Goal: Task Accomplishment & Management: Manage account settings

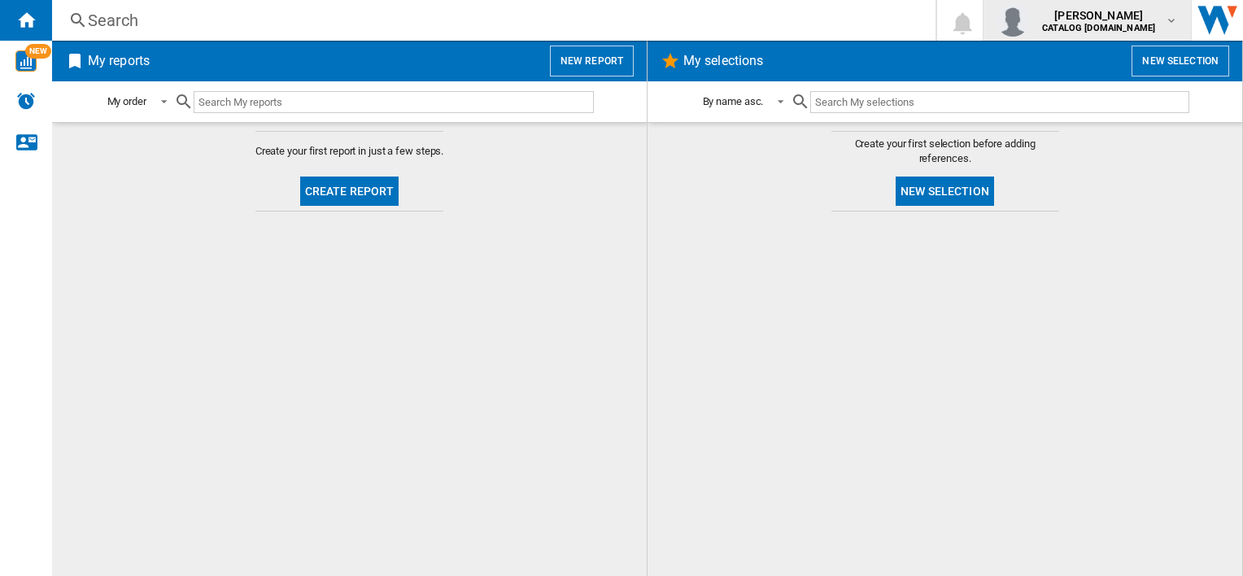
click at [1115, 20] on span "[PERSON_NAME]" at bounding box center [1098, 15] width 113 height 16
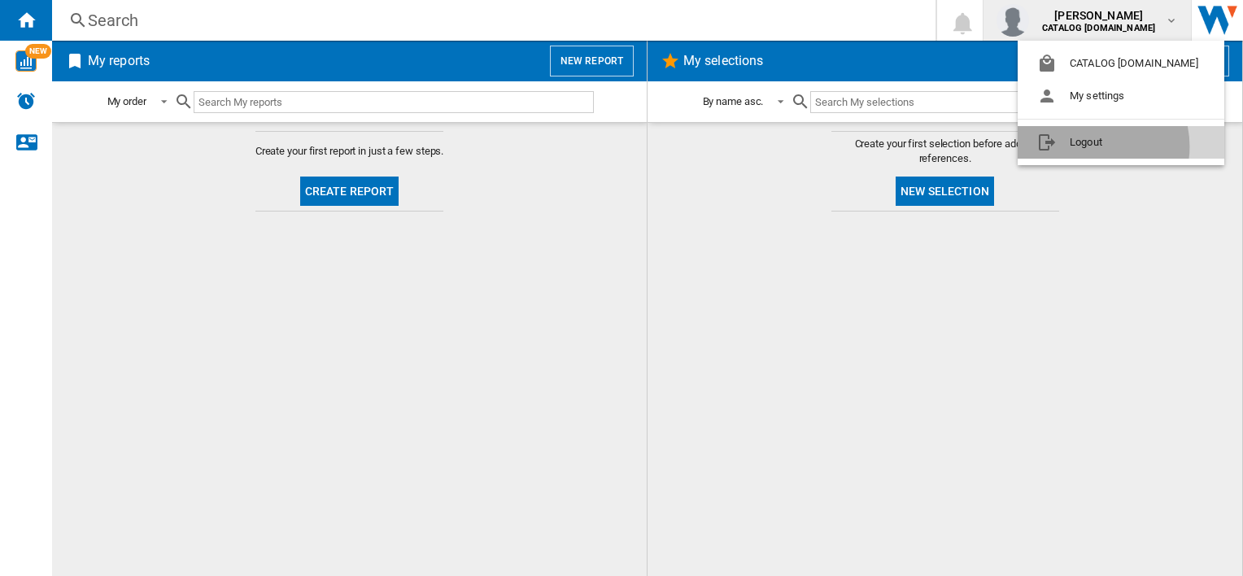
click at [1089, 146] on button "Logout" at bounding box center [1121, 142] width 207 height 33
